Goal: Transaction & Acquisition: Purchase product/service

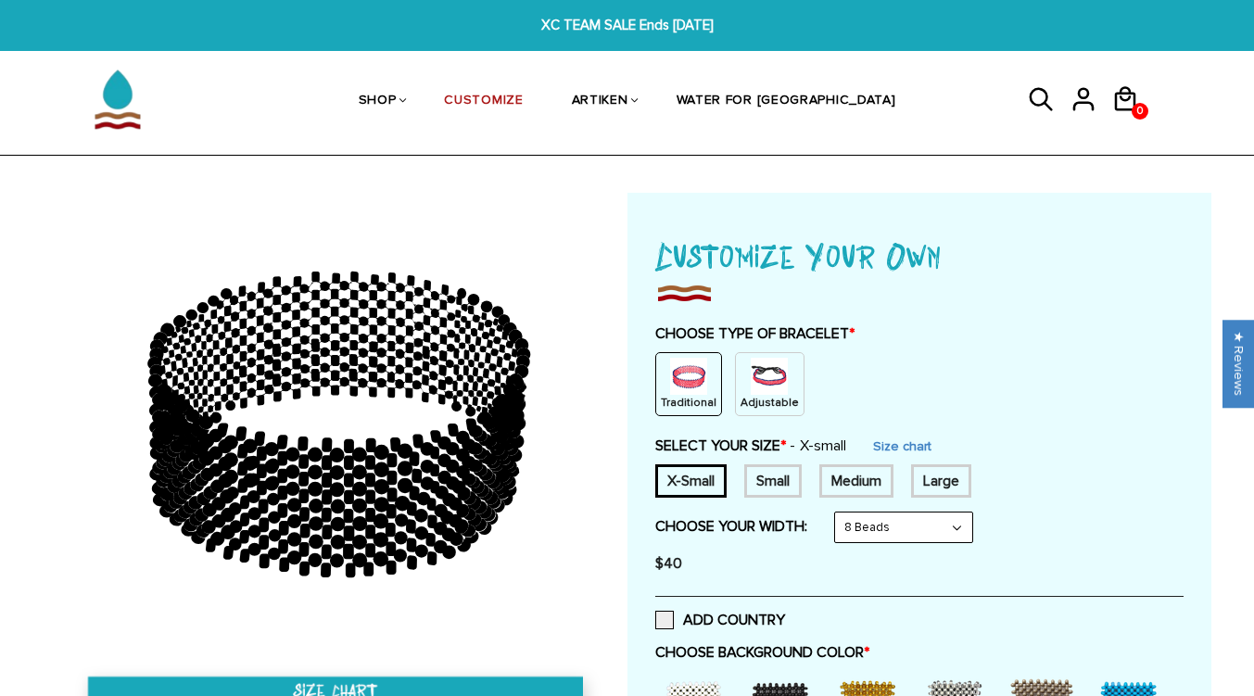
click at [753, 380] on img at bounding box center [768, 376] width 37 height 37
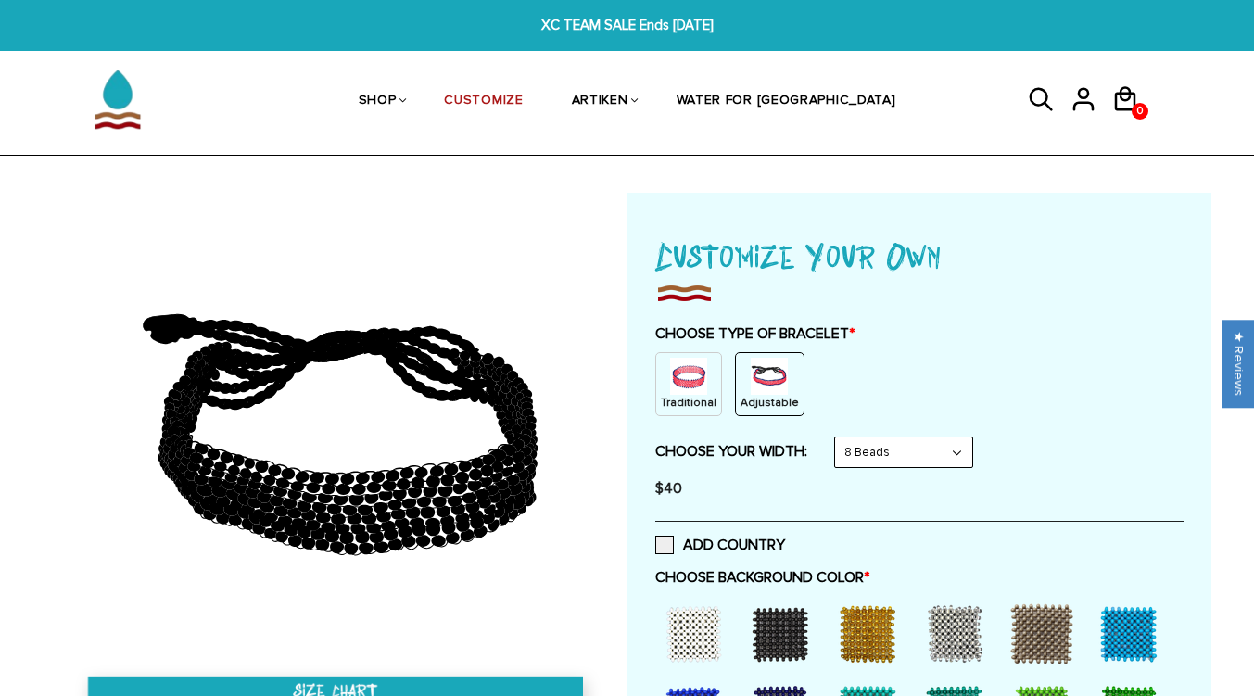
scroll to position [185, 0]
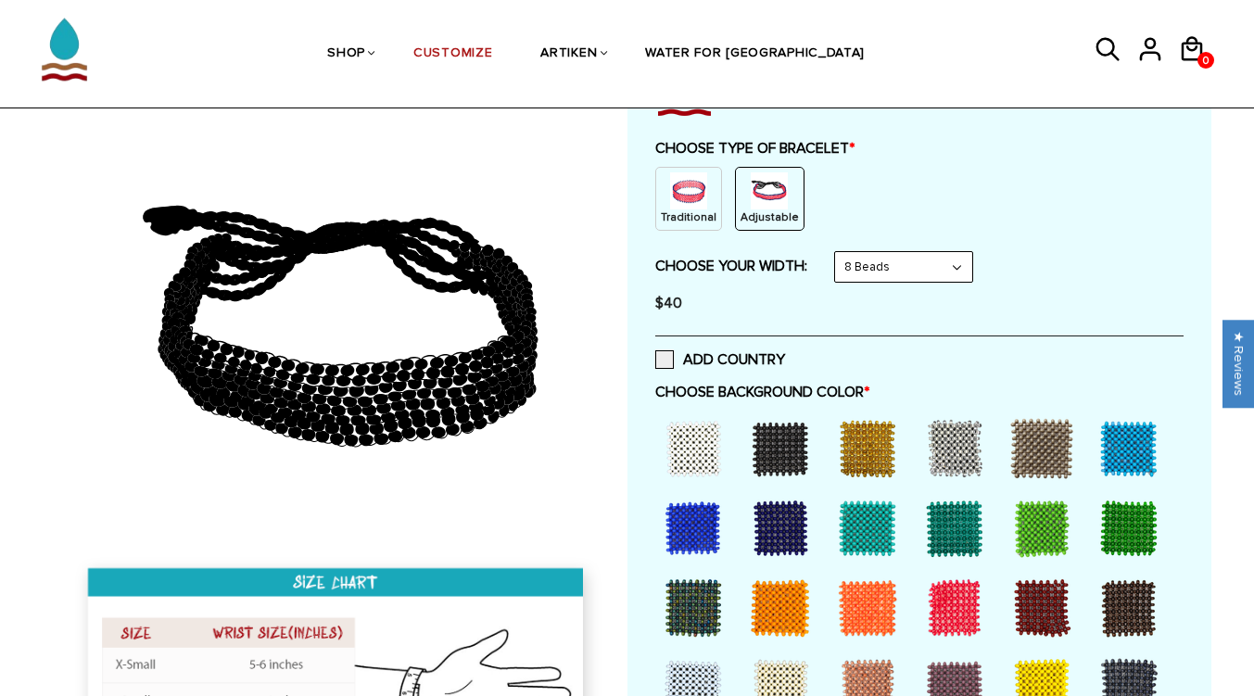
click at [885, 265] on select "8 Beads 6 Beads 10 Beads" at bounding box center [903, 267] width 137 height 30
select select "6-beads"
click at [838, 252] on select "8 Beads 6 Beads 10 Beads" at bounding box center [903, 267] width 137 height 30
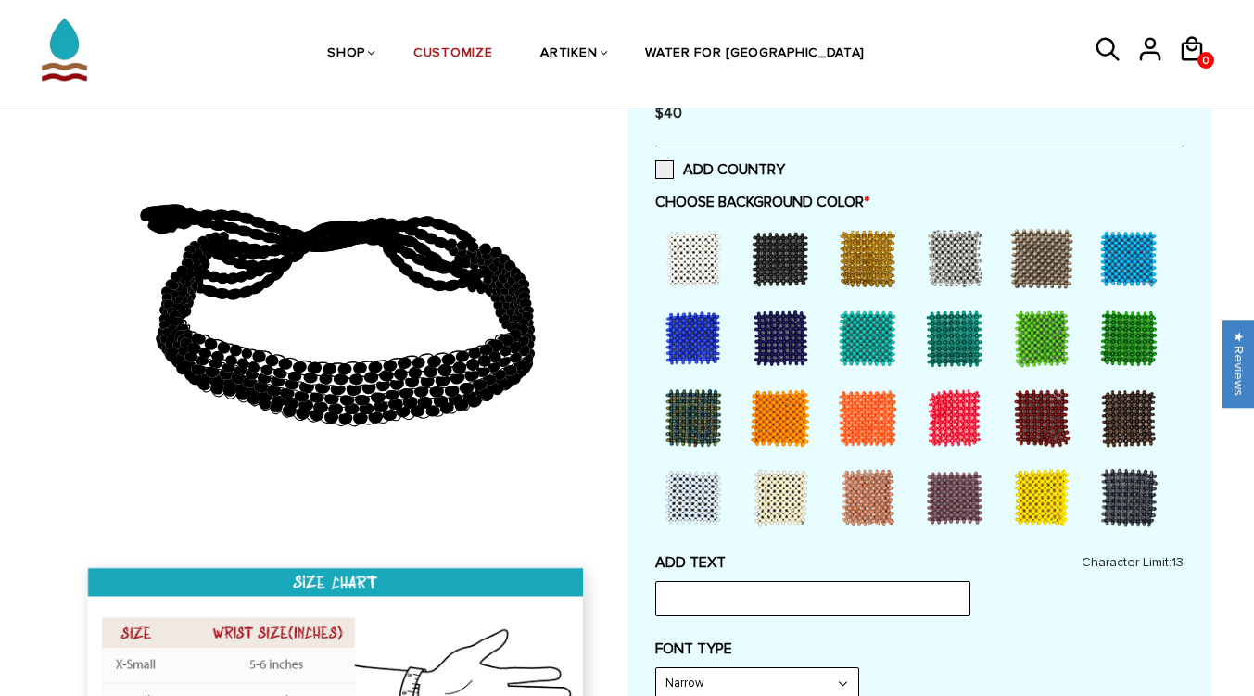
scroll to position [463, 0]
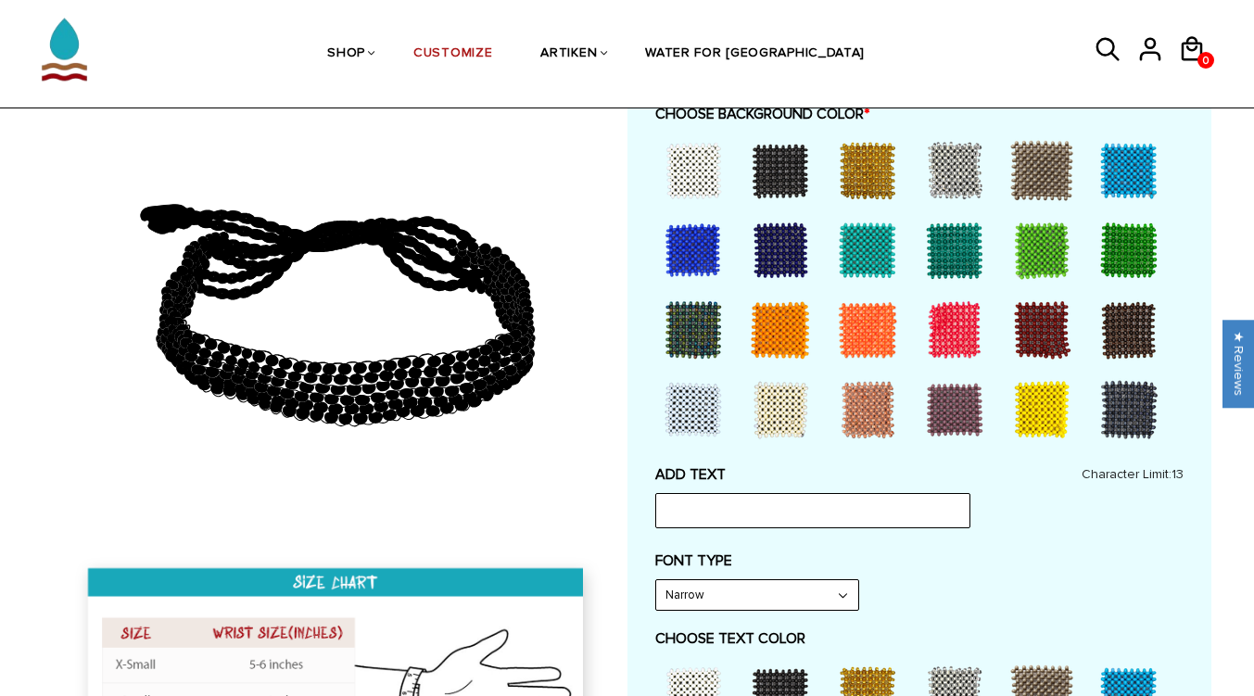
click at [1035, 249] on div at bounding box center [1041, 250] width 74 height 74
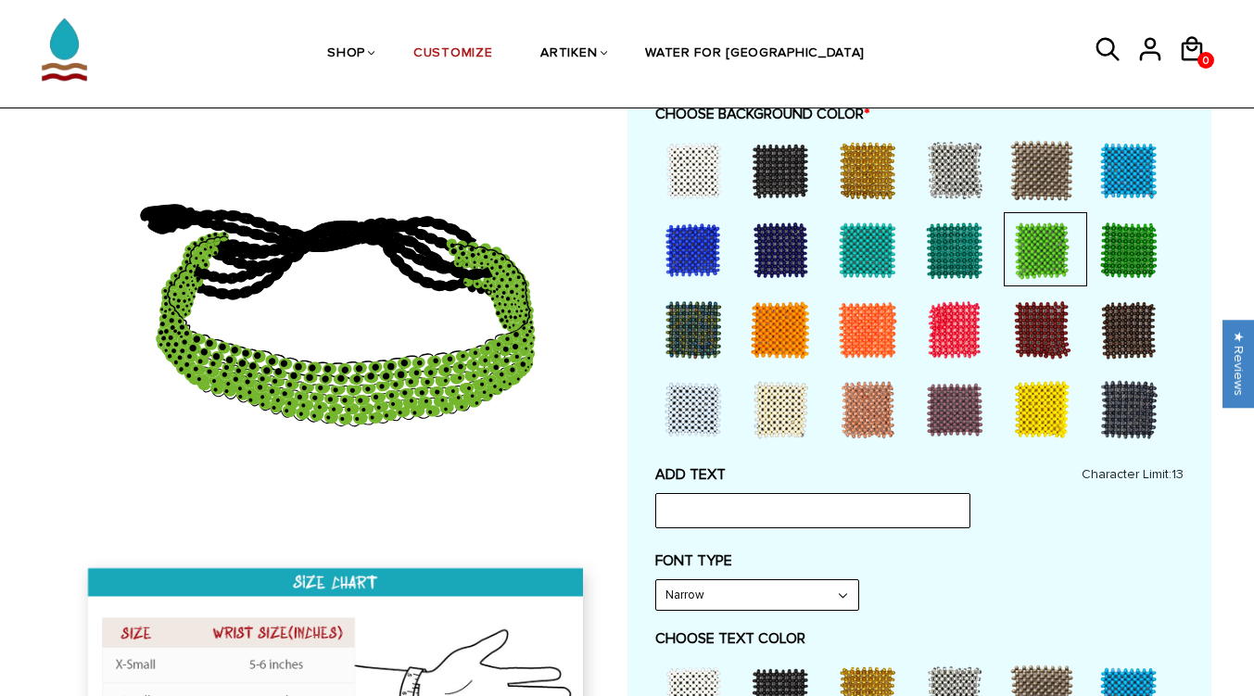
click at [1105, 245] on div at bounding box center [1128, 250] width 74 height 74
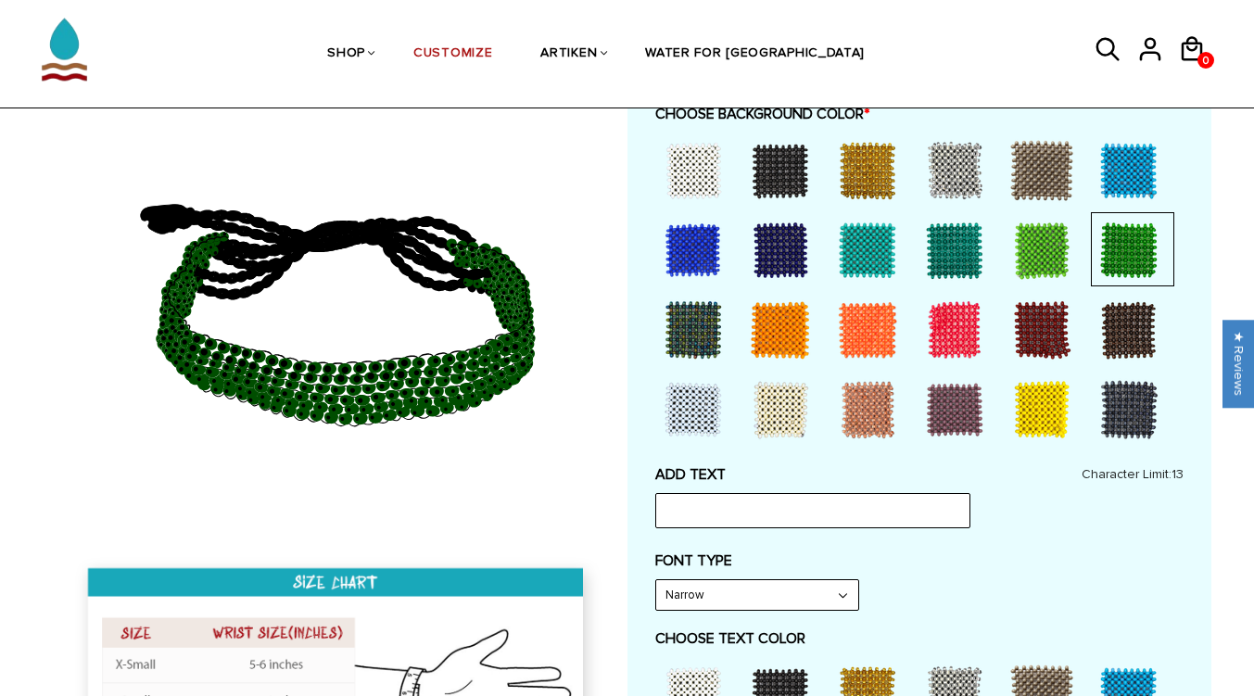
click at [939, 246] on div at bounding box center [954, 250] width 74 height 74
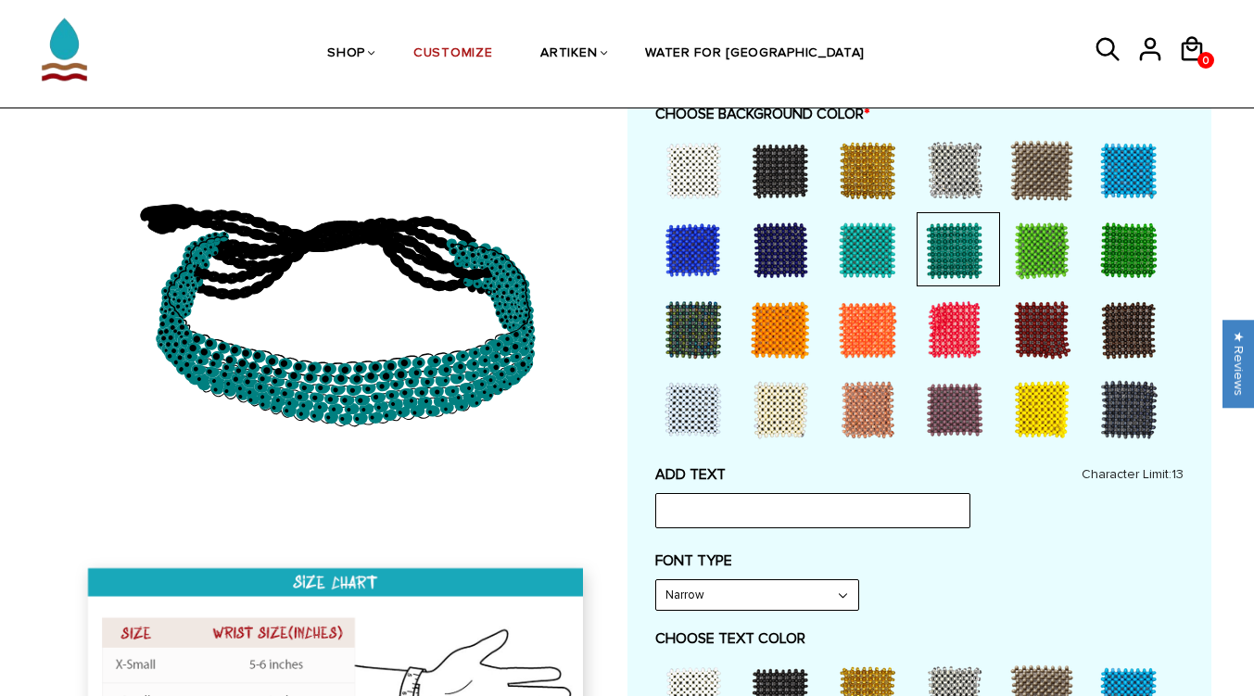
click at [1036, 246] on div at bounding box center [1041, 250] width 74 height 74
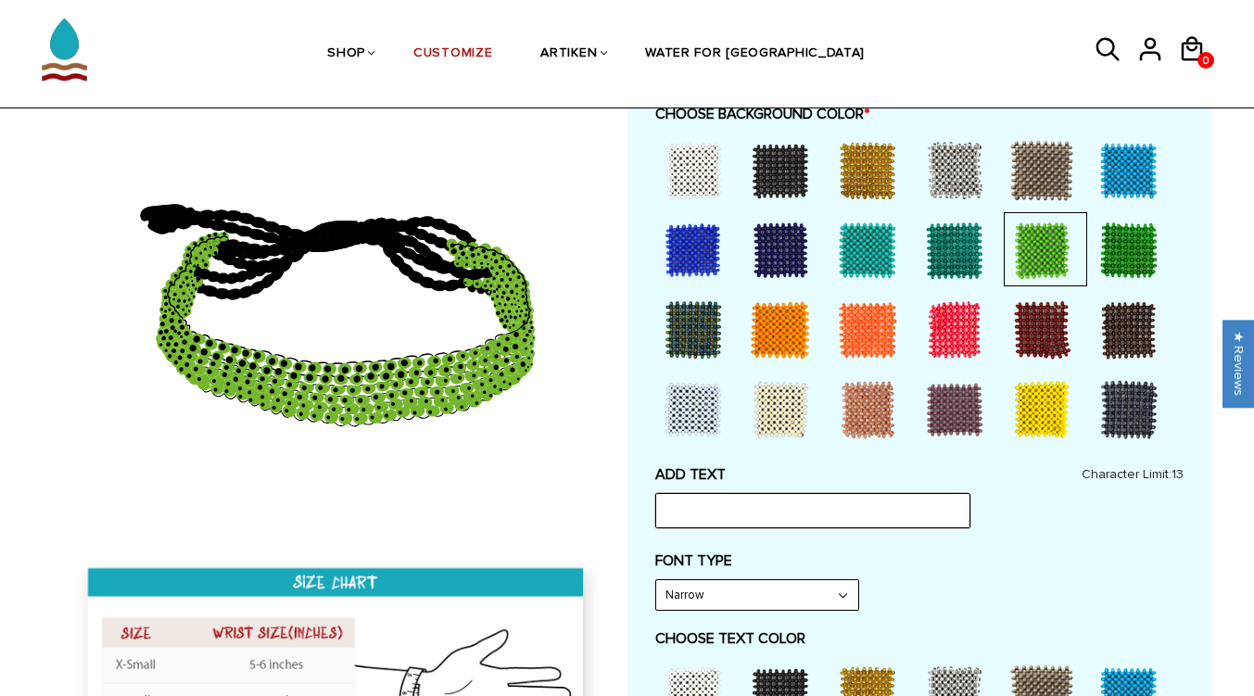
click at [784, 509] on input "text" at bounding box center [812, 510] width 315 height 35
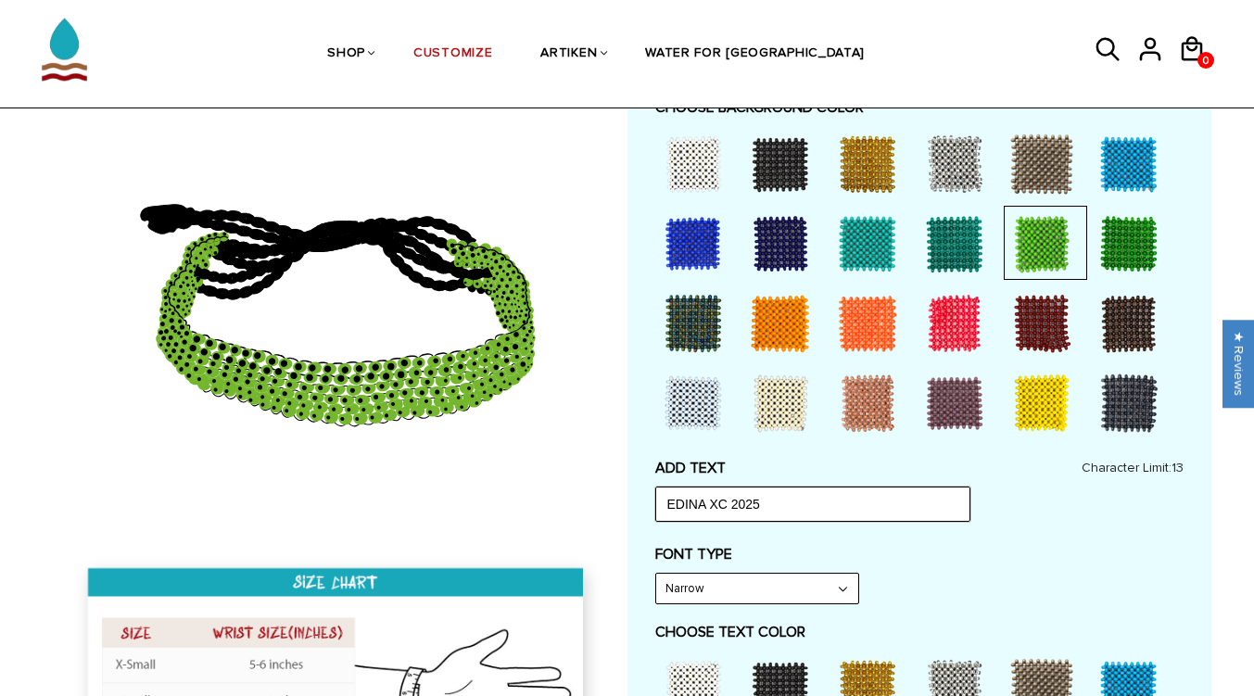
scroll to position [741, 0]
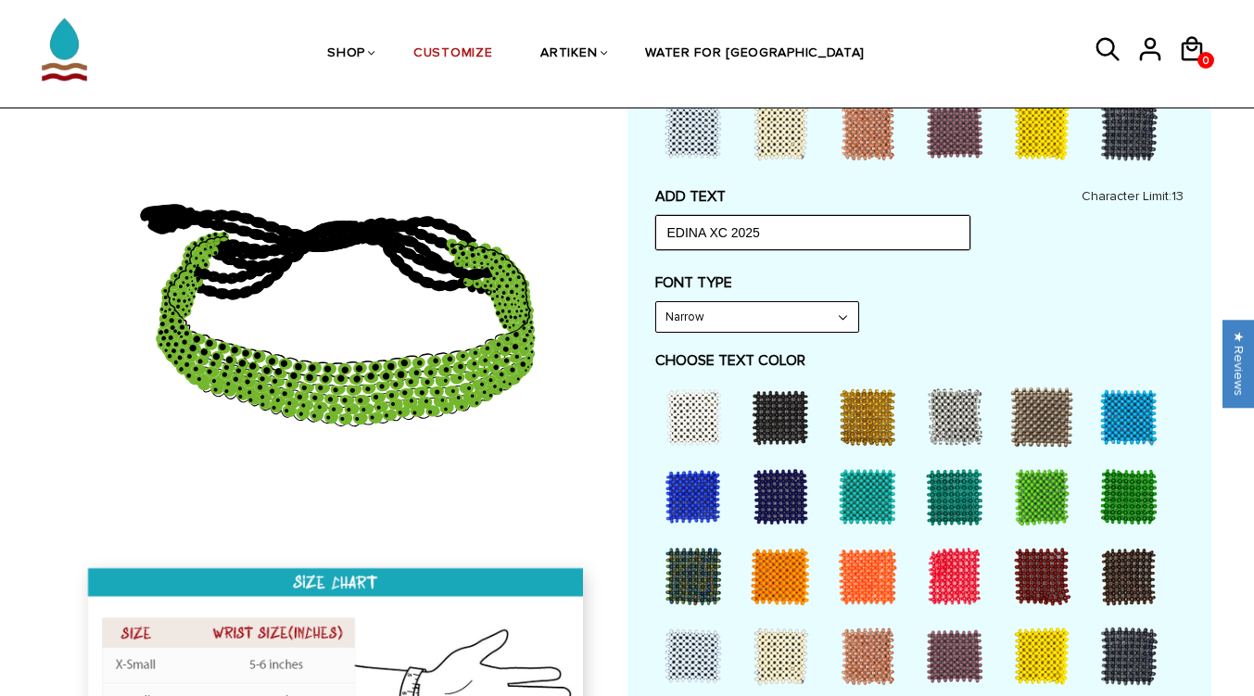
type input "EDINA XC 2025"
click at [738, 319] on select "Narrow Bold" at bounding box center [757, 317] width 202 height 30
select select "Bold"
click at [656, 302] on select "Narrow Bold" at bounding box center [757, 317] width 202 height 30
type input "EDINA XC 20"
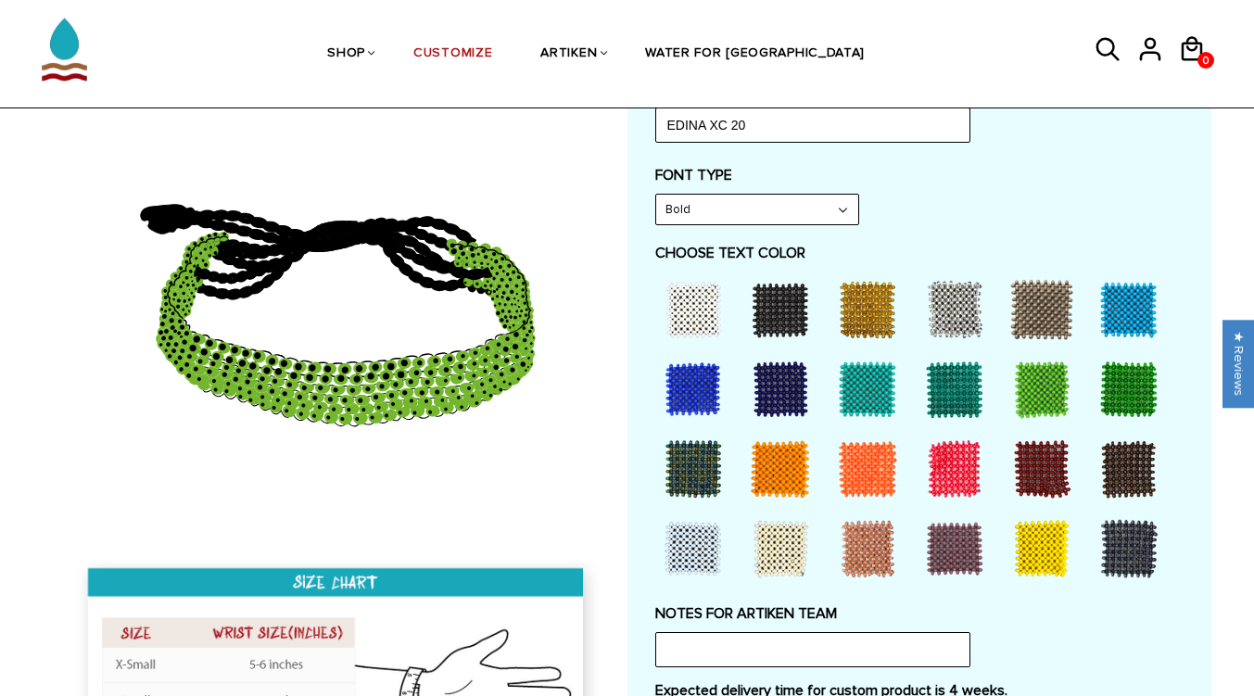
scroll to position [834, 0]
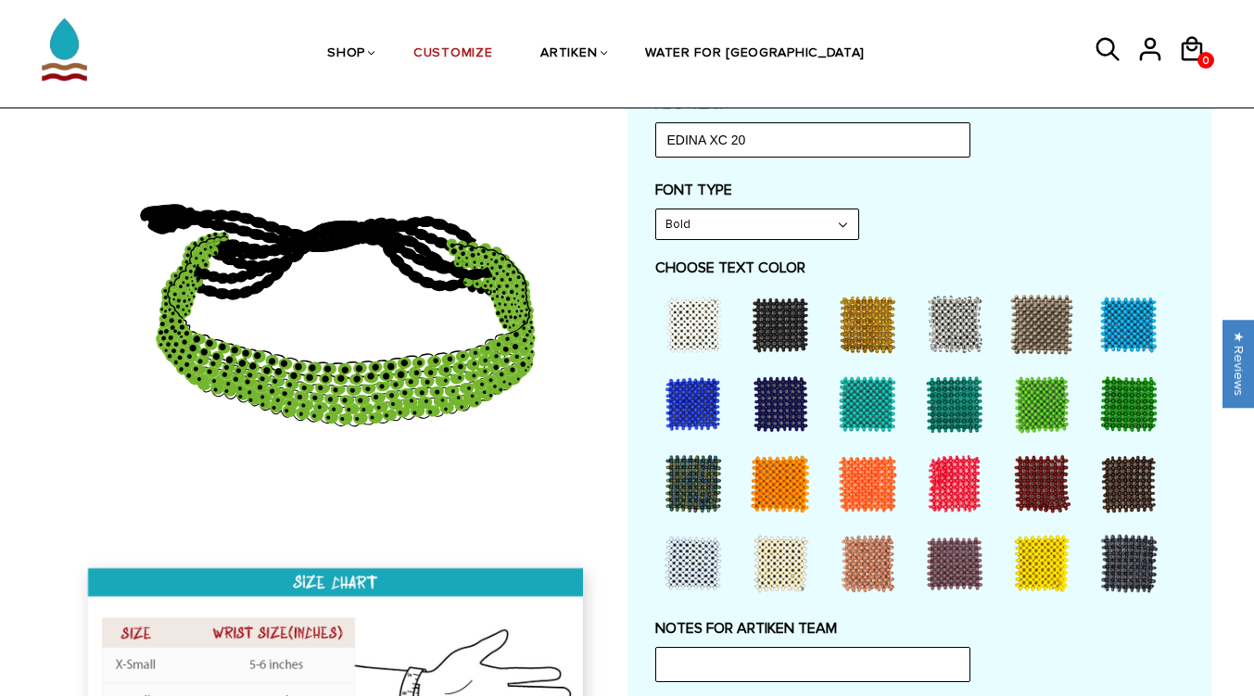
click at [696, 328] on div at bounding box center [693, 324] width 74 height 74
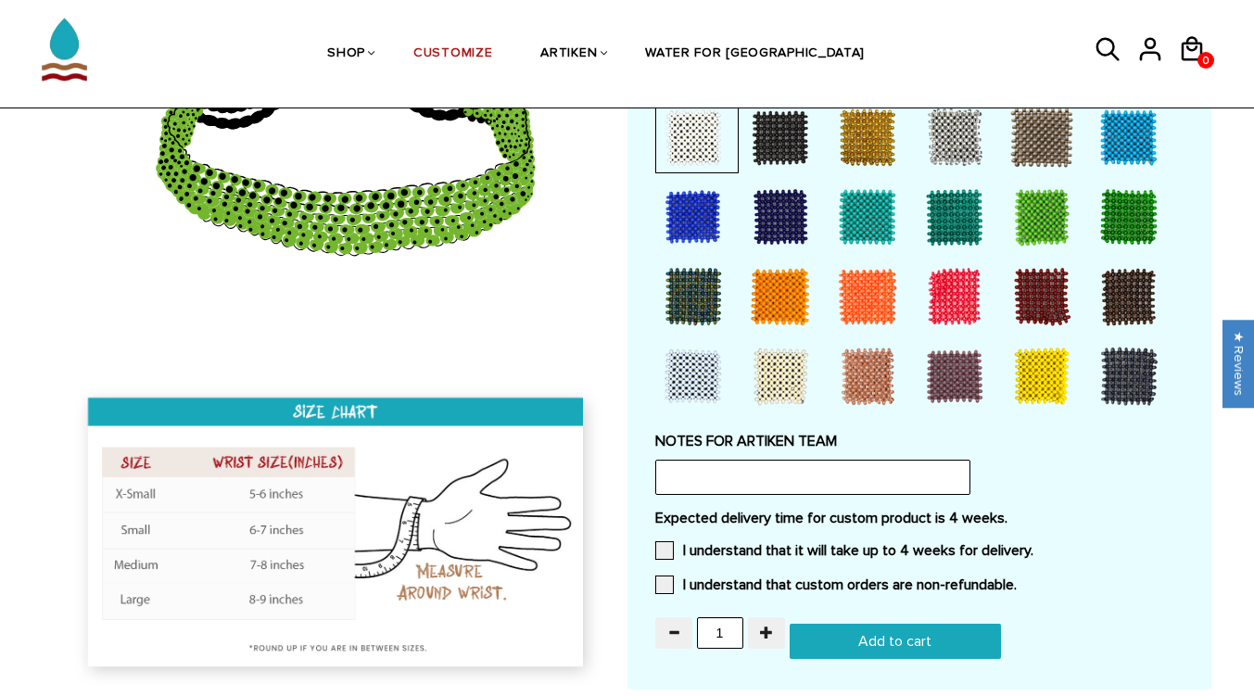
scroll to position [1112, 0]
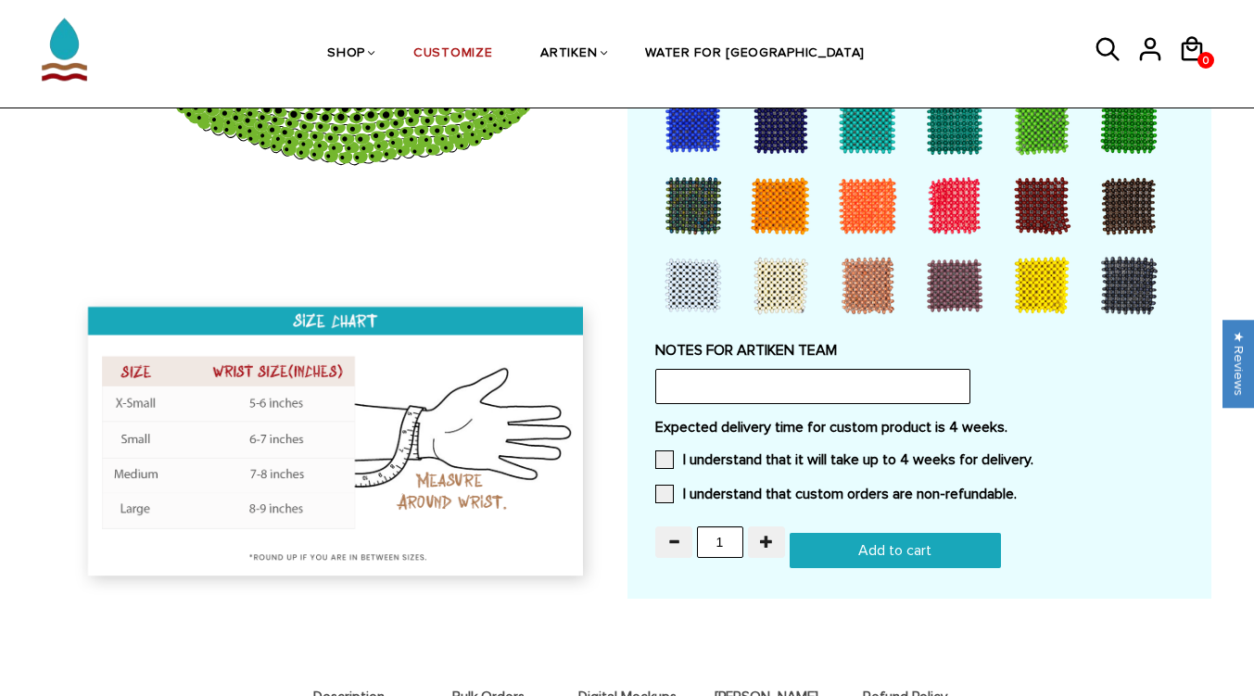
click at [659, 451] on span at bounding box center [664, 459] width 19 height 19
click at [1033, 454] on input "I understand that it will take up to 4 weeks for delivery." at bounding box center [1033, 454] width 0 height 0
click at [663, 485] on span at bounding box center [664, 494] width 19 height 19
click at [1016, 488] on input "I understand that custom orders are non-refundable." at bounding box center [1016, 488] width 0 height 0
click at [767, 537] on span "button" at bounding box center [766, 541] width 13 height 13
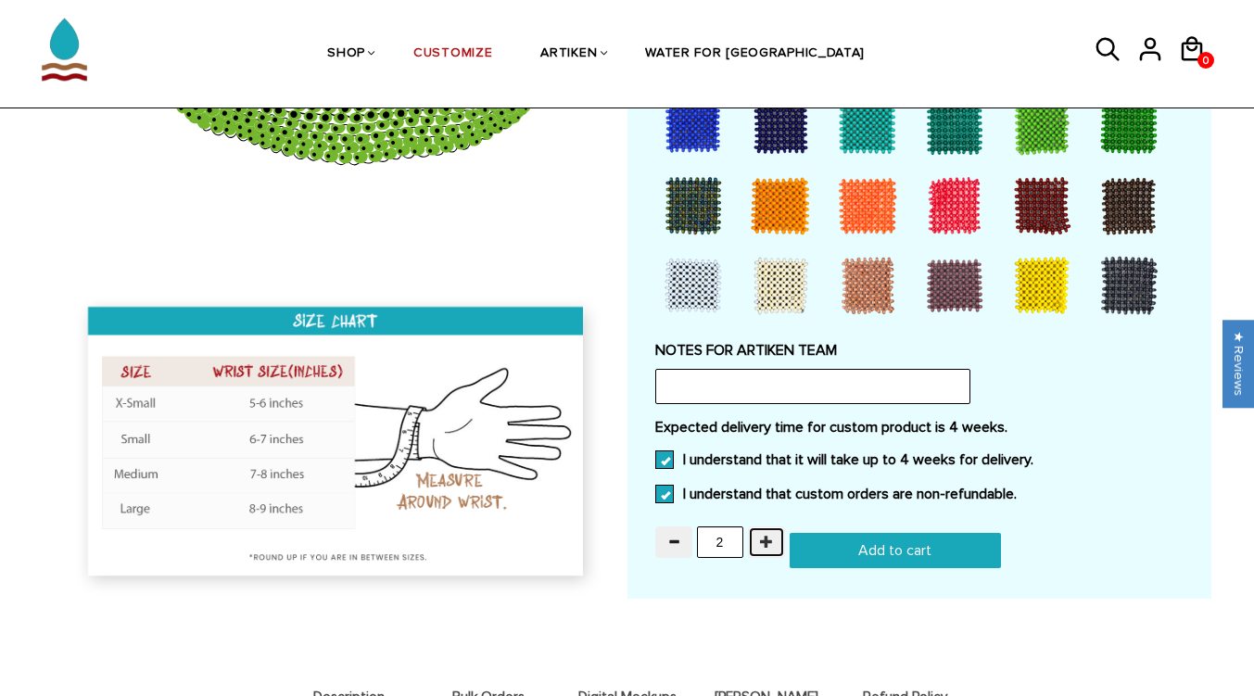
click at [767, 537] on span "button" at bounding box center [766, 541] width 13 height 13
type input "6"
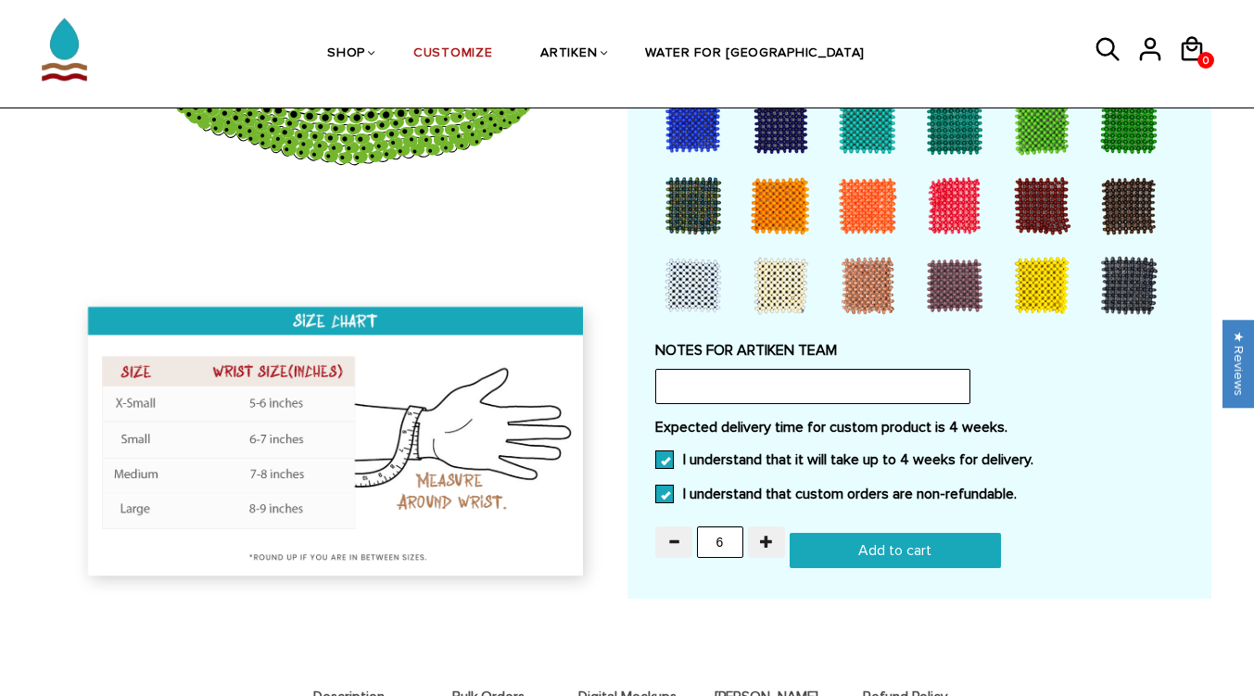
click at [871, 546] on input "Add to cart" at bounding box center [894, 550] width 211 height 35
type input "Add to cart"
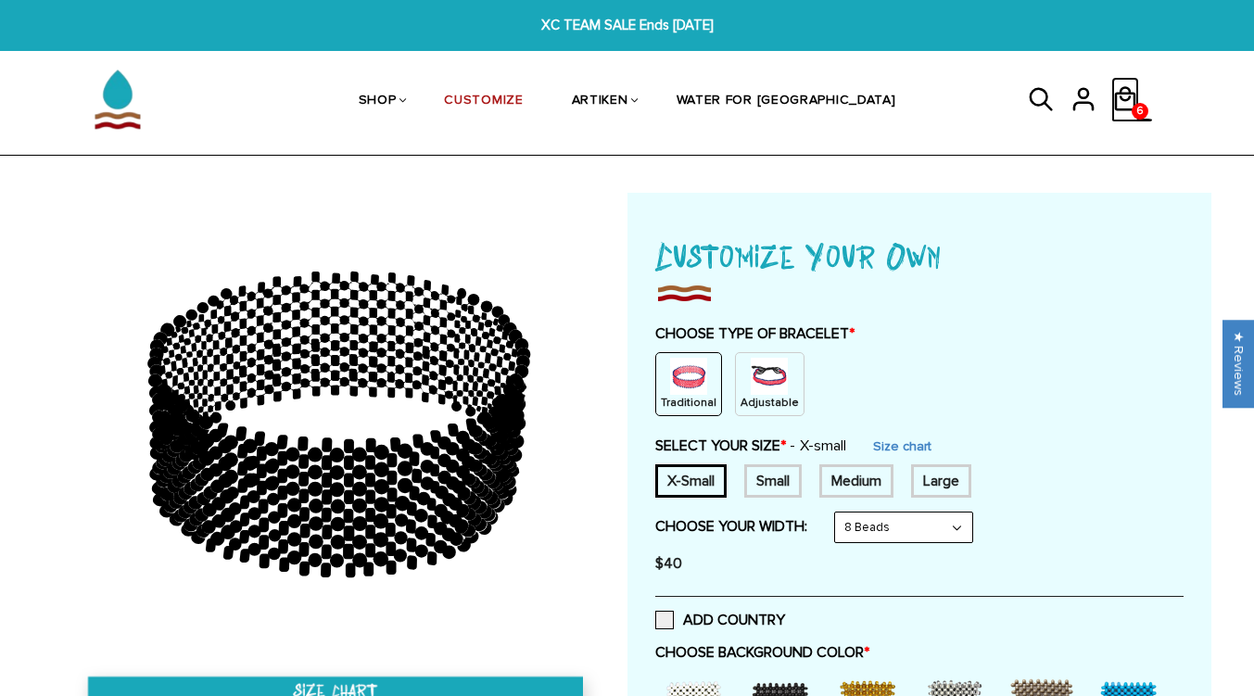
click at [1123, 96] on icon at bounding box center [1125, 99] width 28 height 44
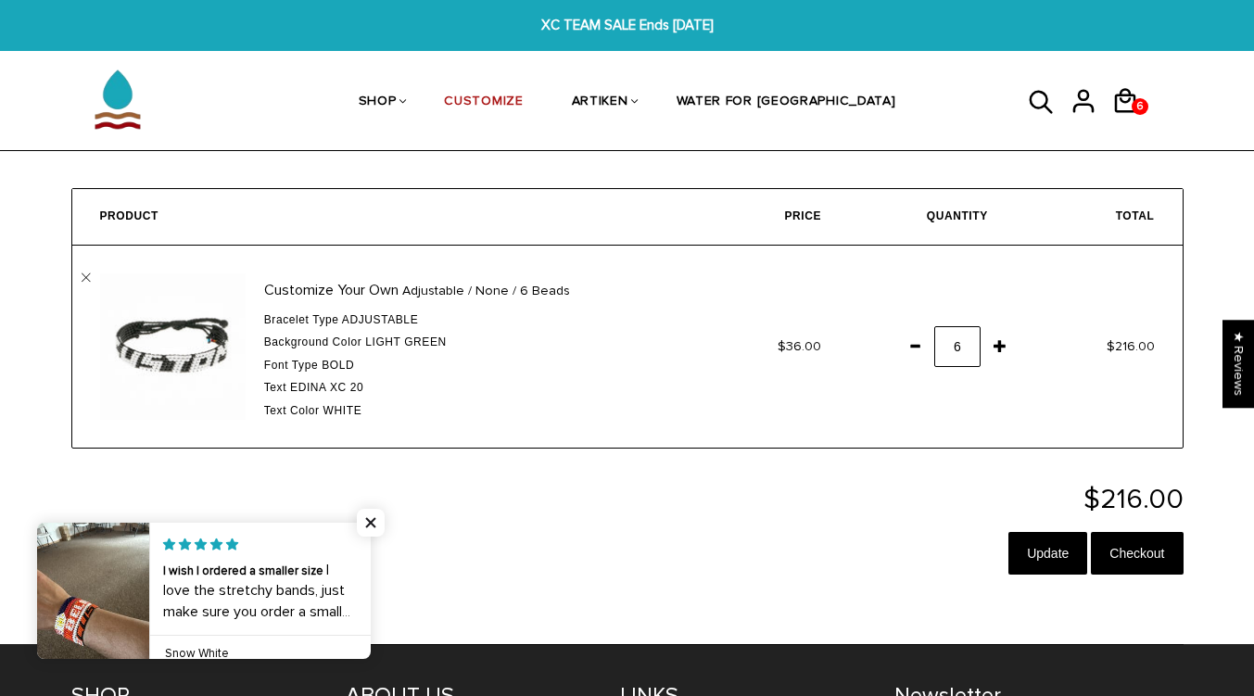
scroll to position [185, 0]
